Goal: Task Accomplishment & Management: Complete application form

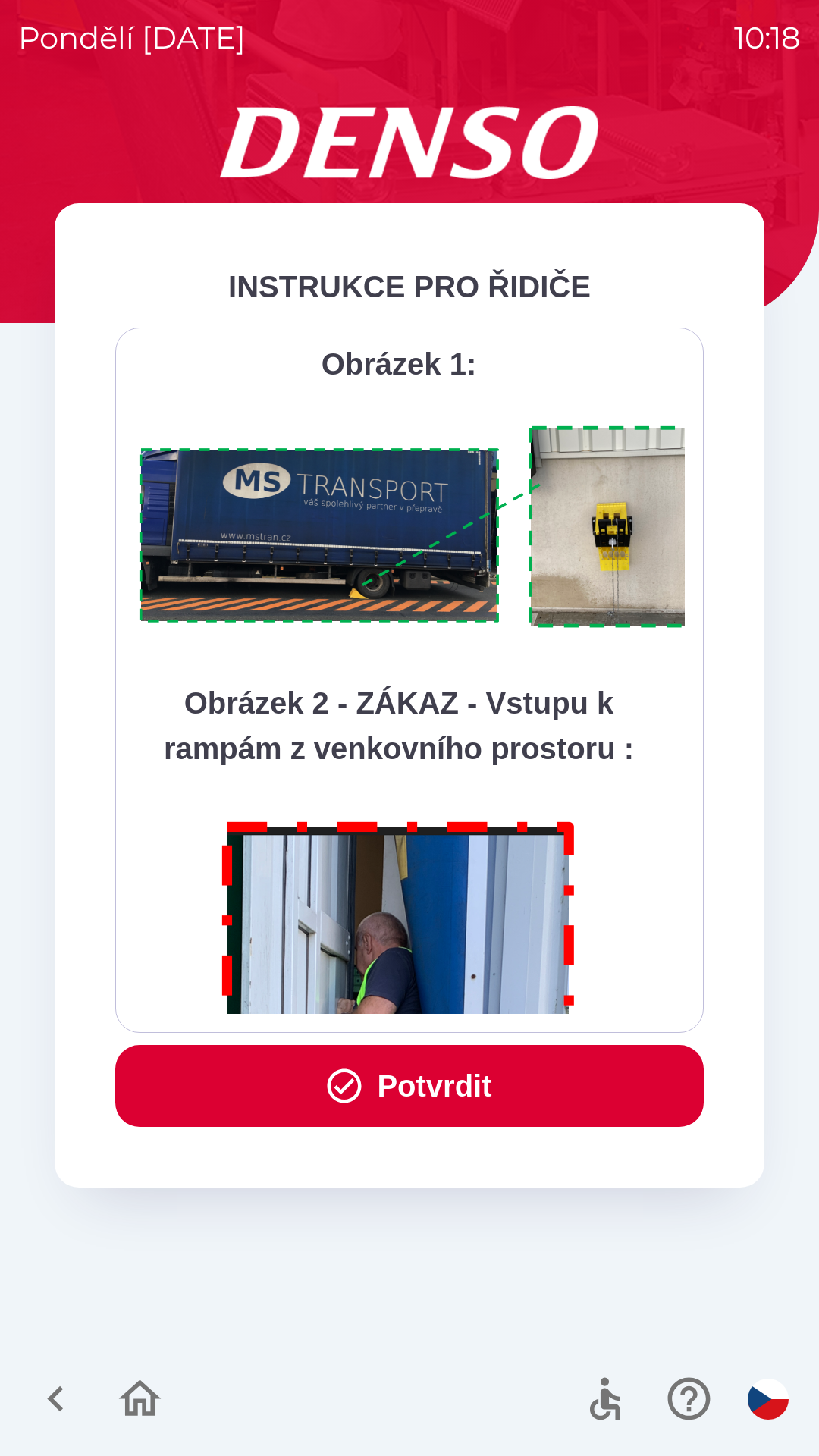
scroll to position [8522, 0]
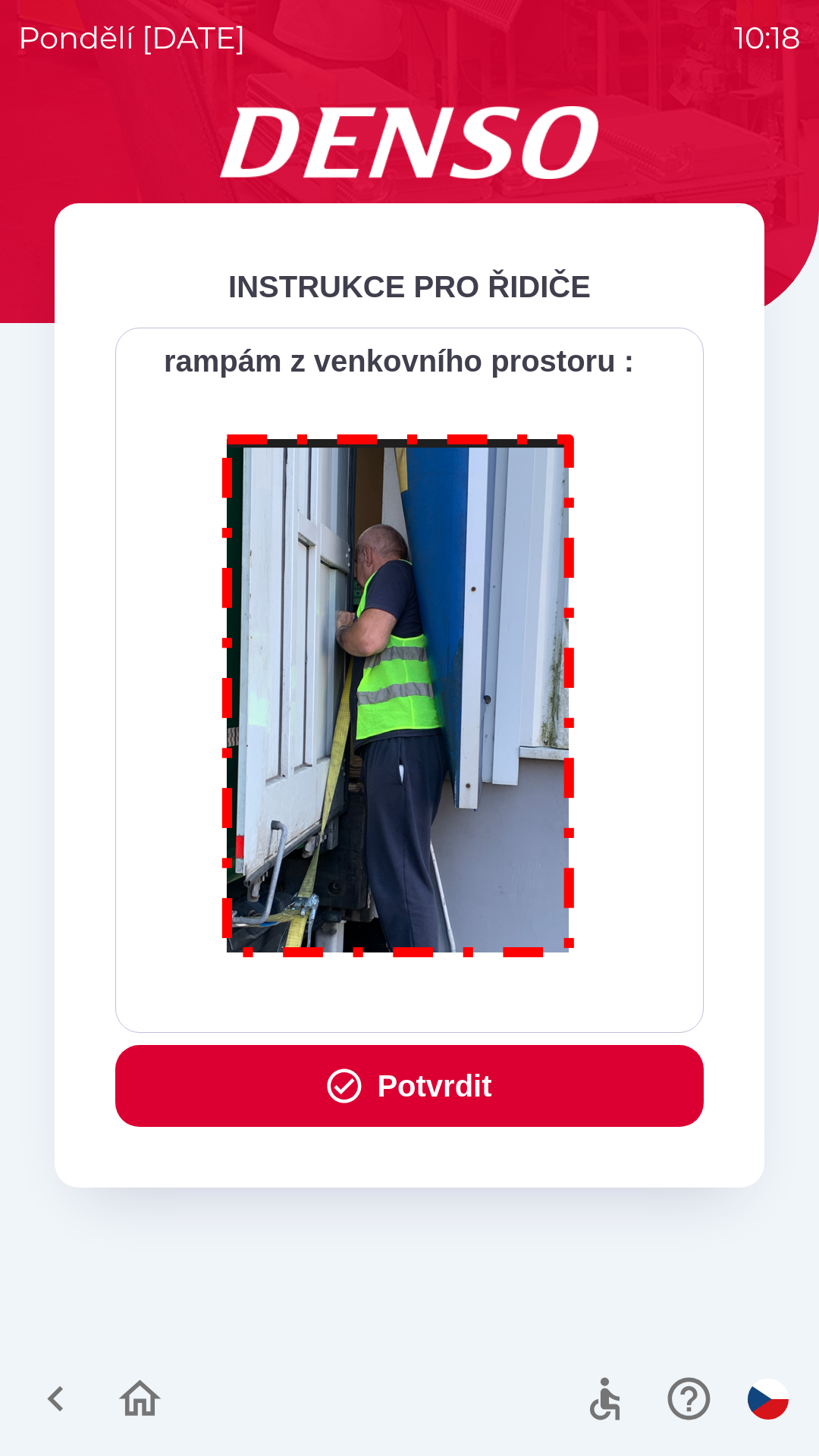
click at [450, 1084] on button "Potvrdit" at bounding box center [410, 1085] width 588 height 82
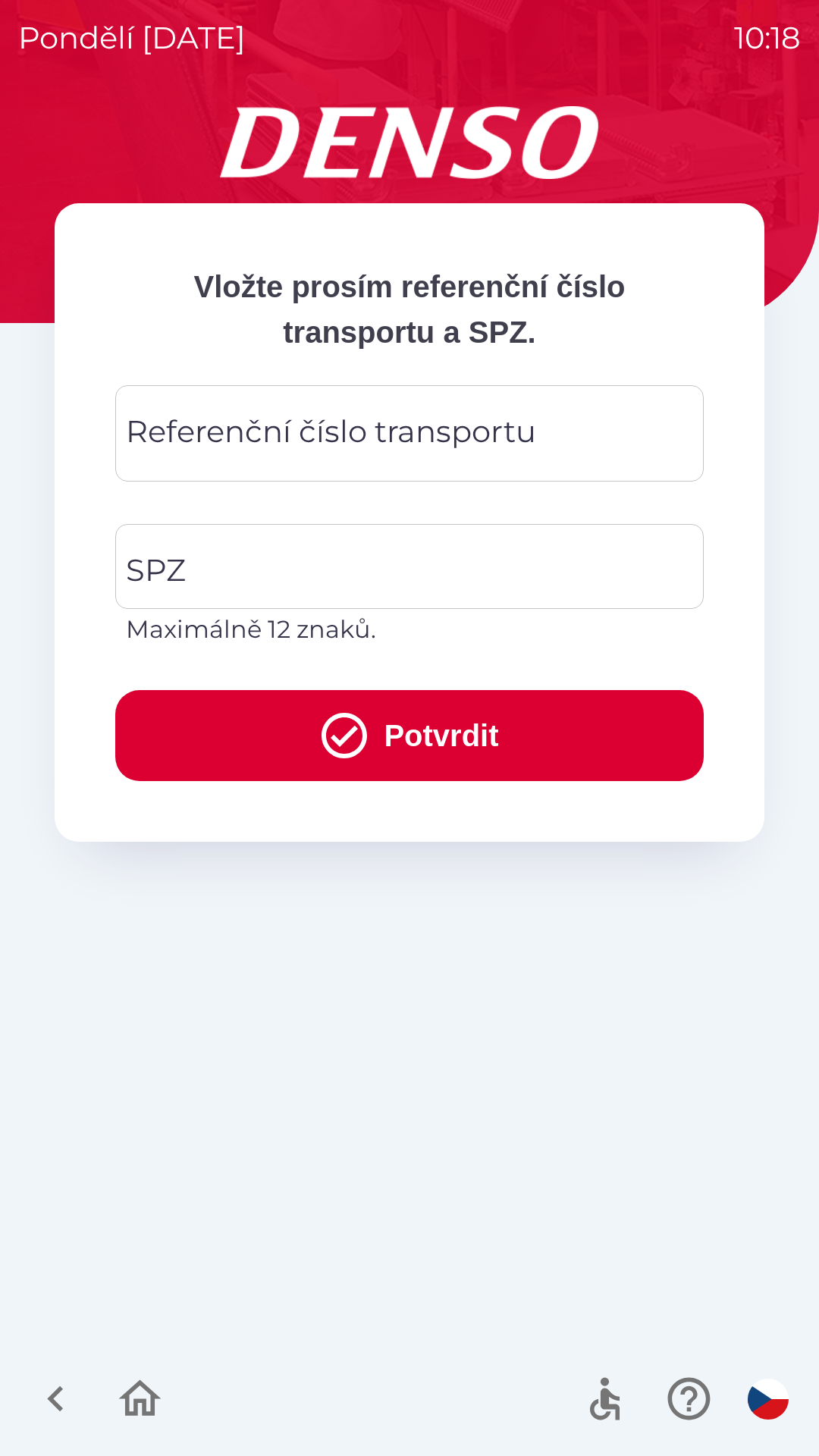
click at [454, 428] on div "Referenční číslo transportu Referenční číslo transportu" at bounding box center [410, 434] width 588 height 96
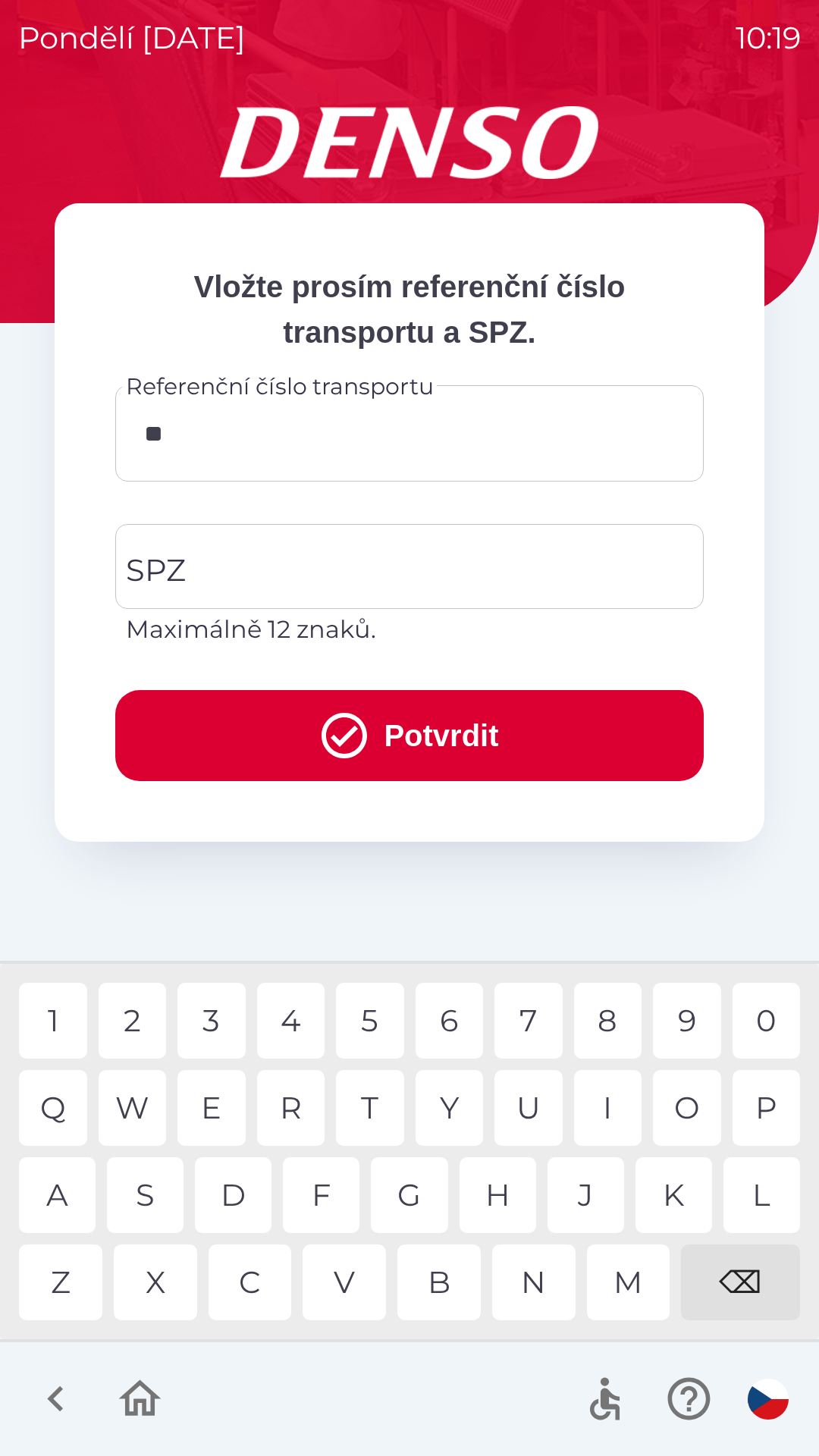
click at [49, 1108] on div "Q" at bounding box center [53, 1108] width 68 height 76
click at [432, 1281] on div "B" at bounding box center [438, 1282] width 84 height 76
click at [141, 1106] on div "W" at bounding box center [132, 1108] width 68 height 76
click at [215, 1023] on div "3" at bounding box center [211, 1020] width 68 height 76
type input "*********"
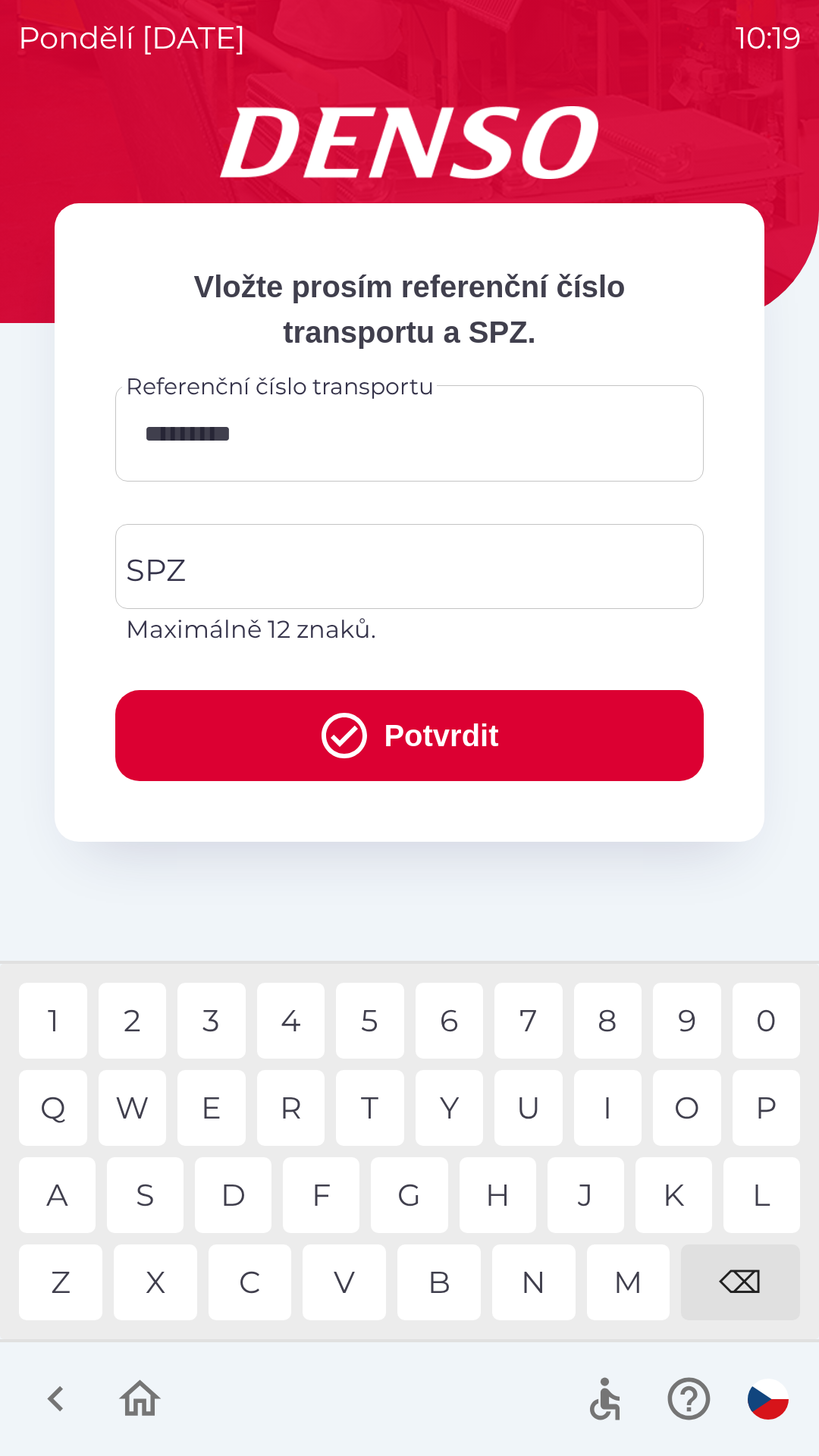
click at [367, 1019] on div "5" at bounding box center [369, 1020] width 68 height 76
click at [351, 568] on input "SPZ" at bounding box center [398, 566] width 552 height 71
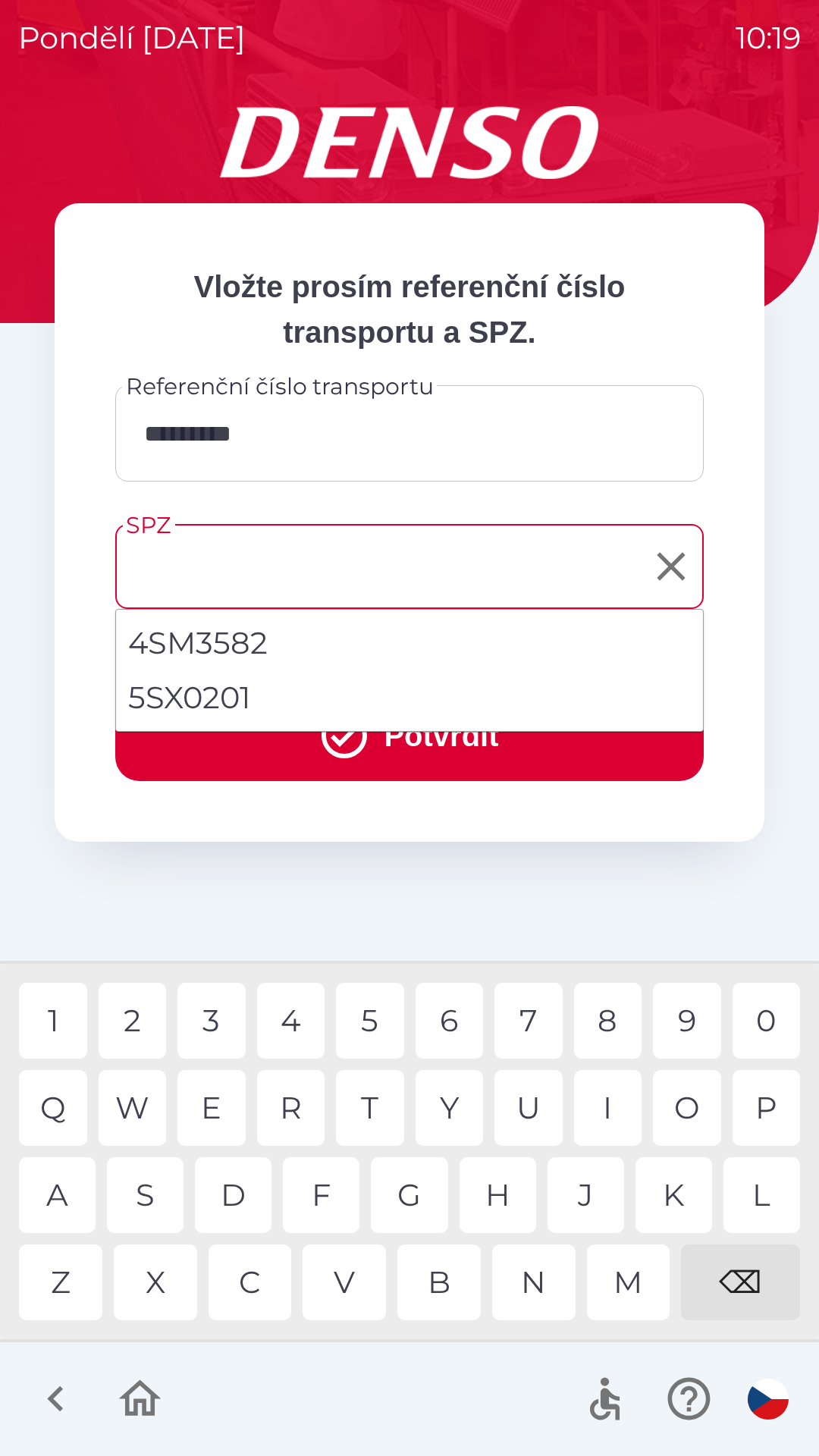
click at [211, 701] on li "5SX0201" at bounding box center [410, 697] width 586 height 55
type input "*******"
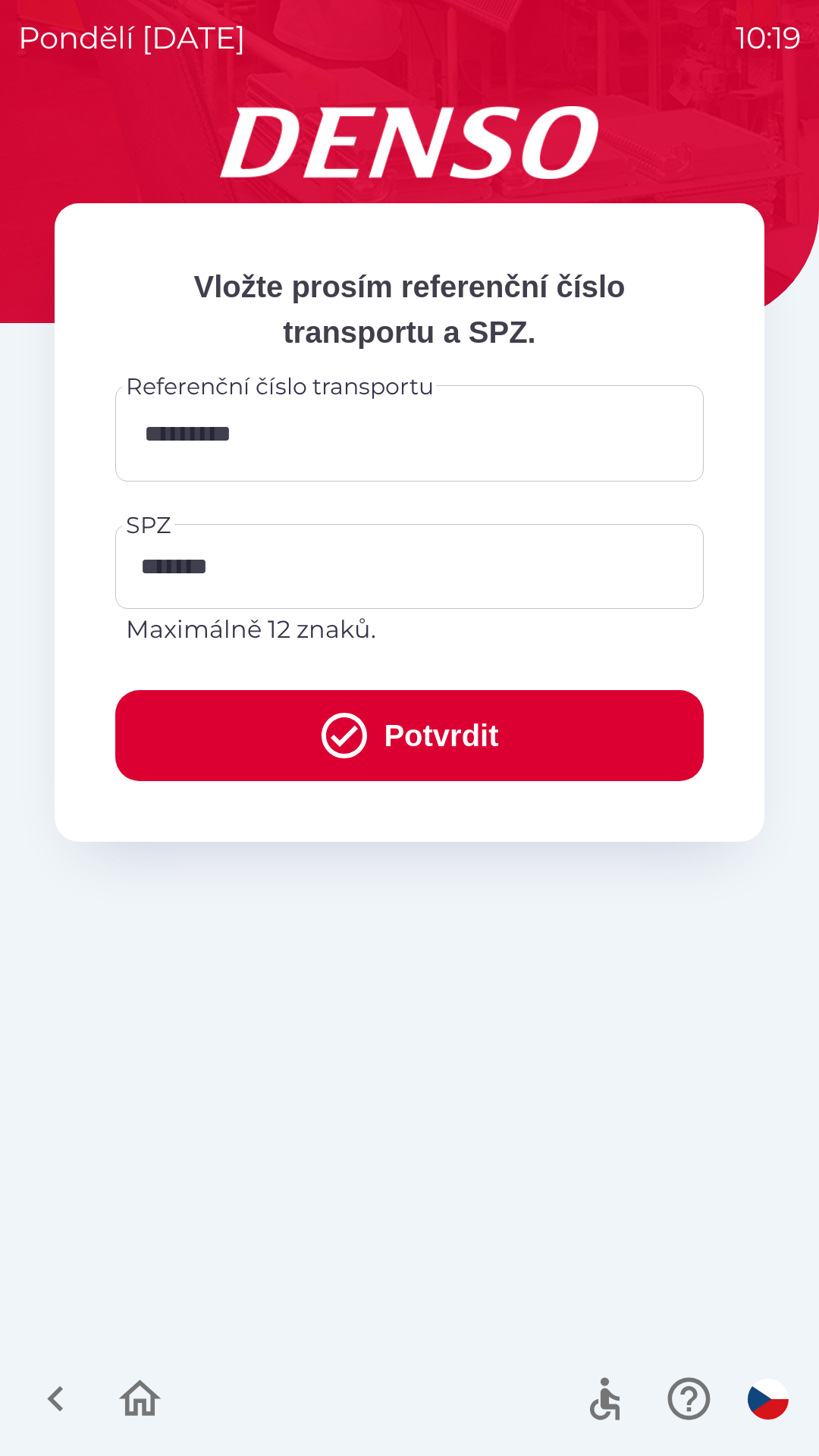
click at [387, 740] on button "Potvrdit" at bounding box center [410, 735] width 588 height 91
